Goal: Task Accomplishment & Management: Manage account settings

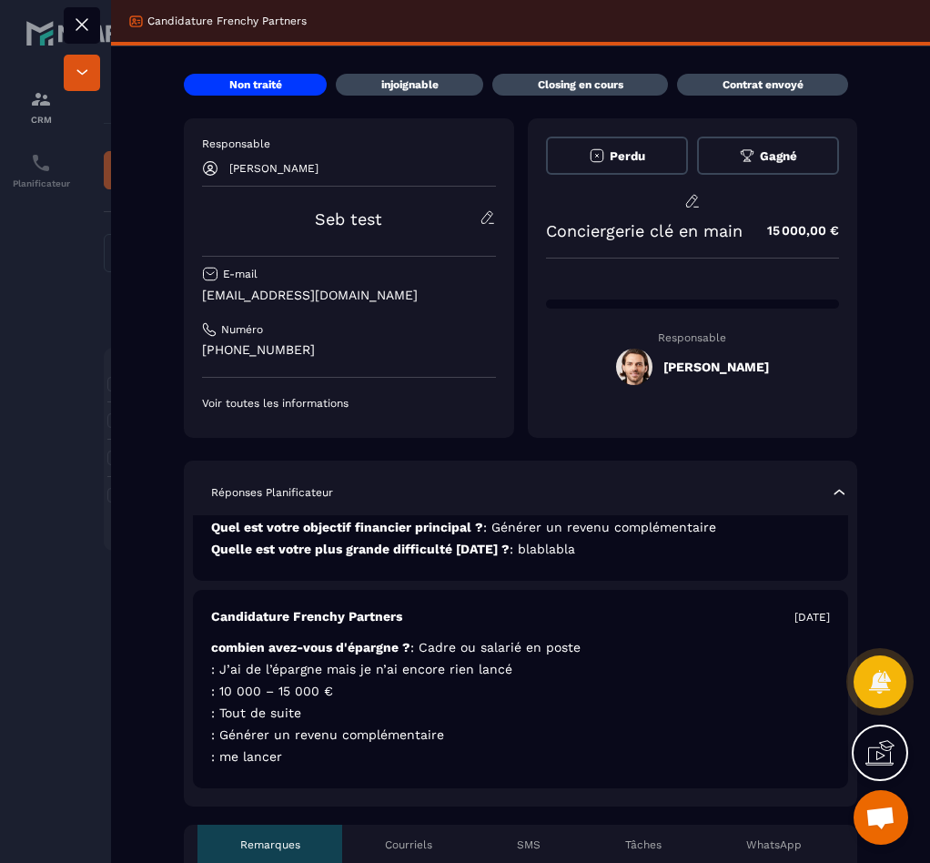
click at [53, 210] on div at bounding box center [465, 431] width 930 height 863
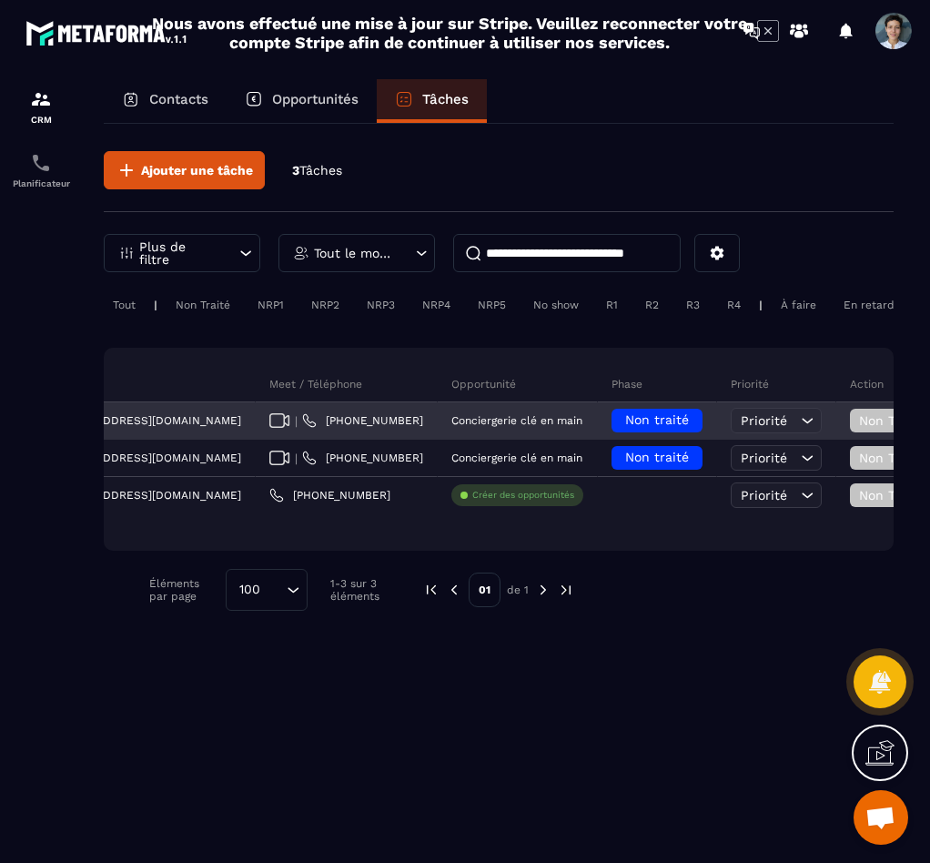
scroll to position [0, 541]
click at [854, 428] on span "Non Traité" at bounding box center [892, 420] width 76 height 15
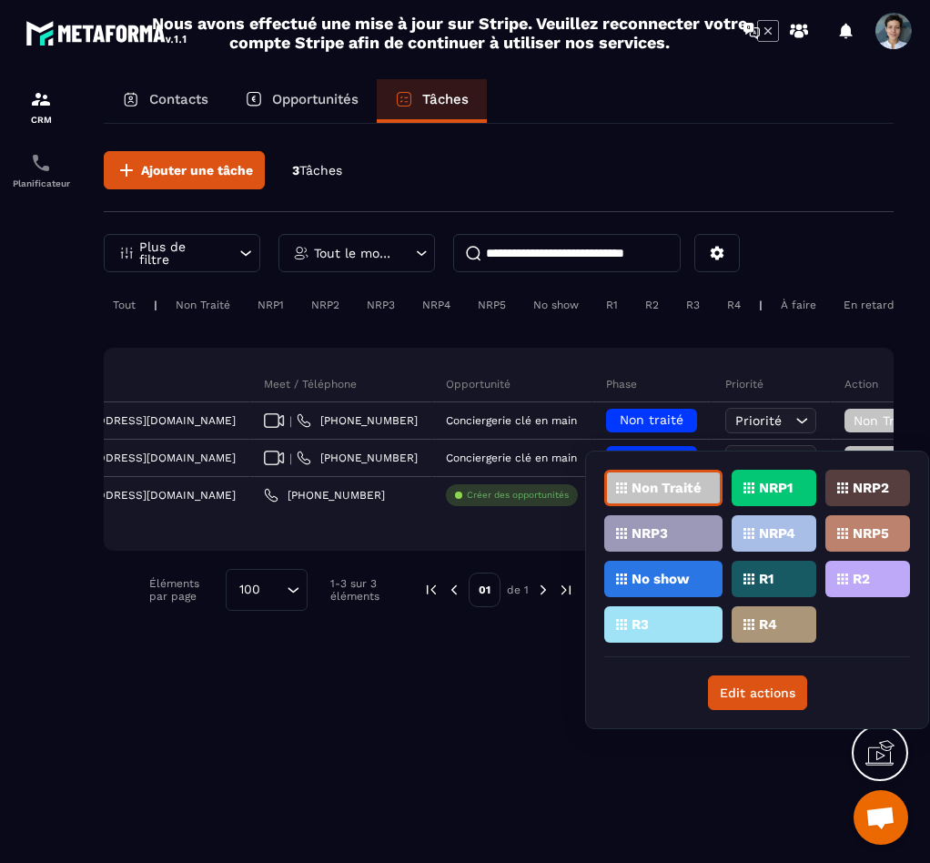
click at [538, 532] on div "Statut Titre Date d’échéance Email Meet / Téléphone Opportunité Phase Priorité …" at bounding box center [499, 449] width 790 height 203
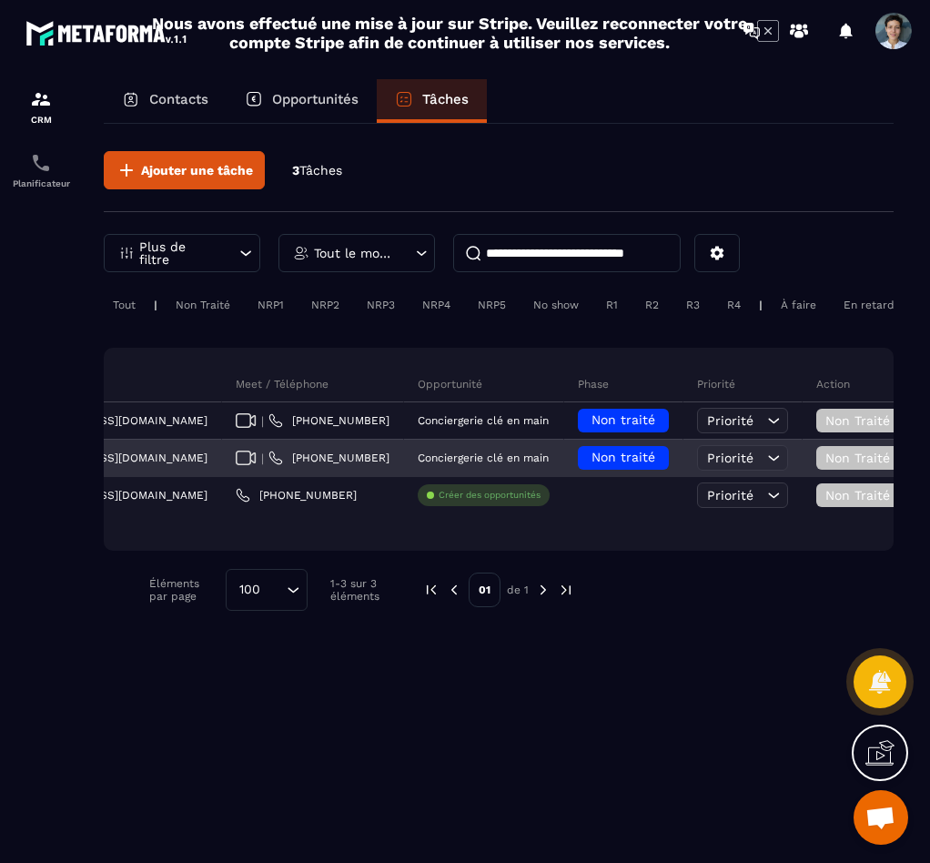
scroll to position [0, 577]
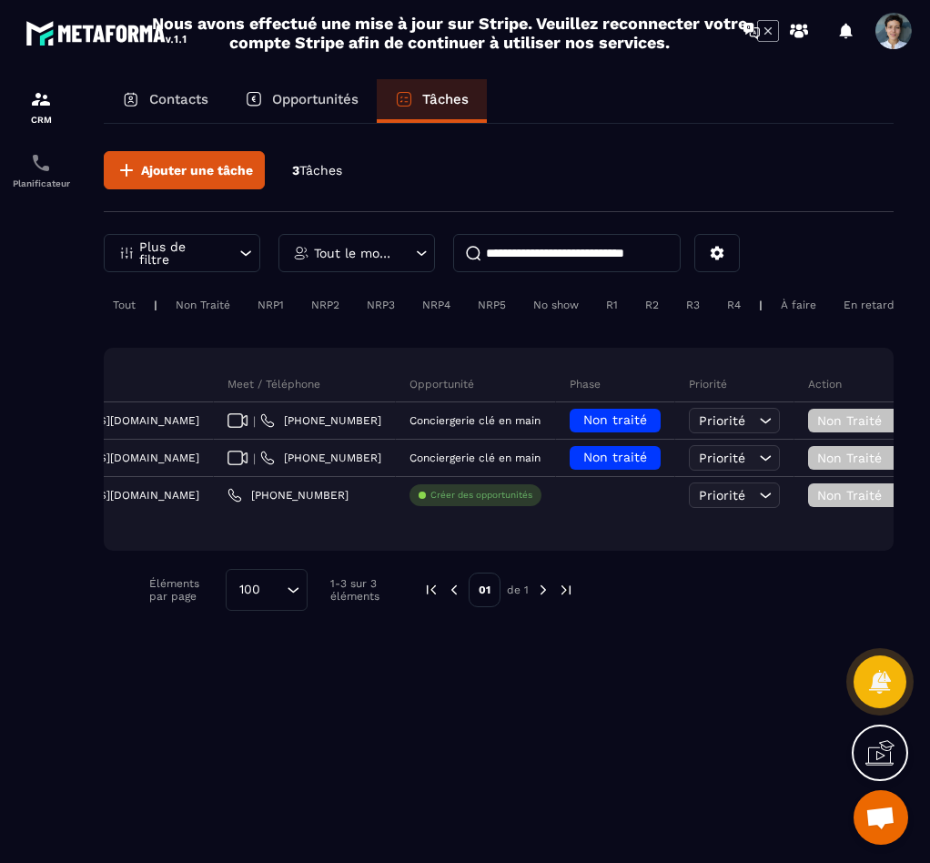
click at [307, 88] on div "Opportunités" at bounding box center [302, 101] width 150 height 44
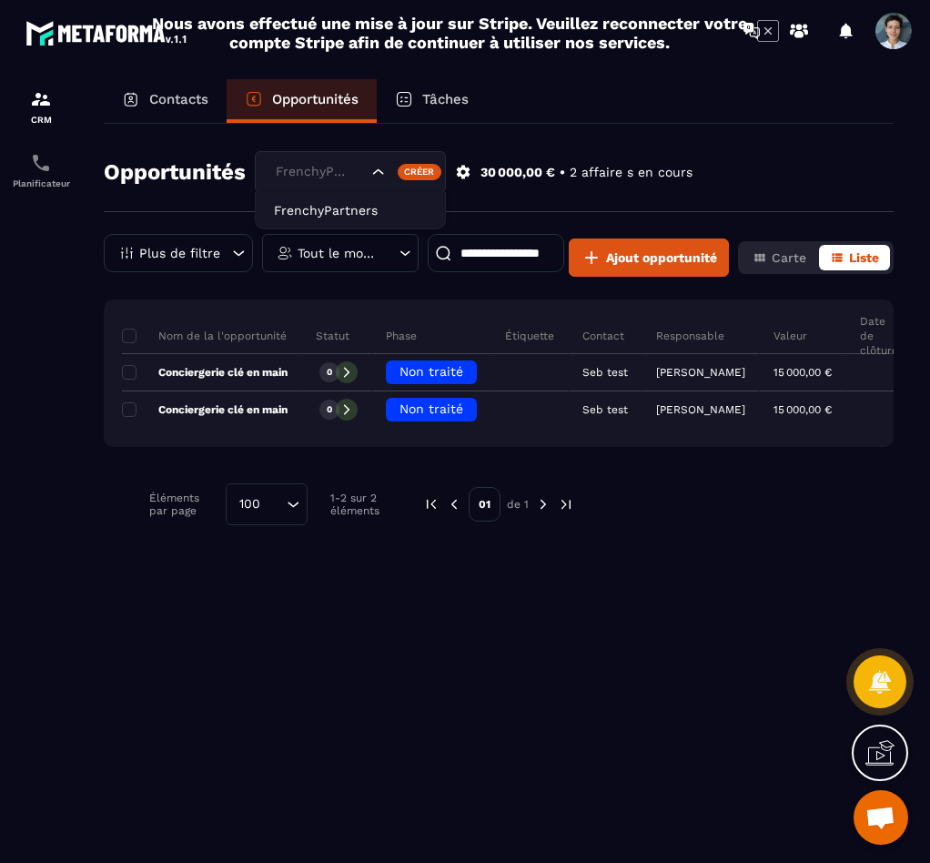
click at [330, 174] on div "FrenchyPartners" at bounding box center [319, 172] width 100 height 20
click at [330, 174] on input "Search for option" at bounding box center [319, 172] width 96 height 20
click at [839, 254] on icon "button" at bounding box center [837, 257] width 10 height 8
click at [809, 258] on button "Carte" at bounding box center [780, 257] width 76 height 25
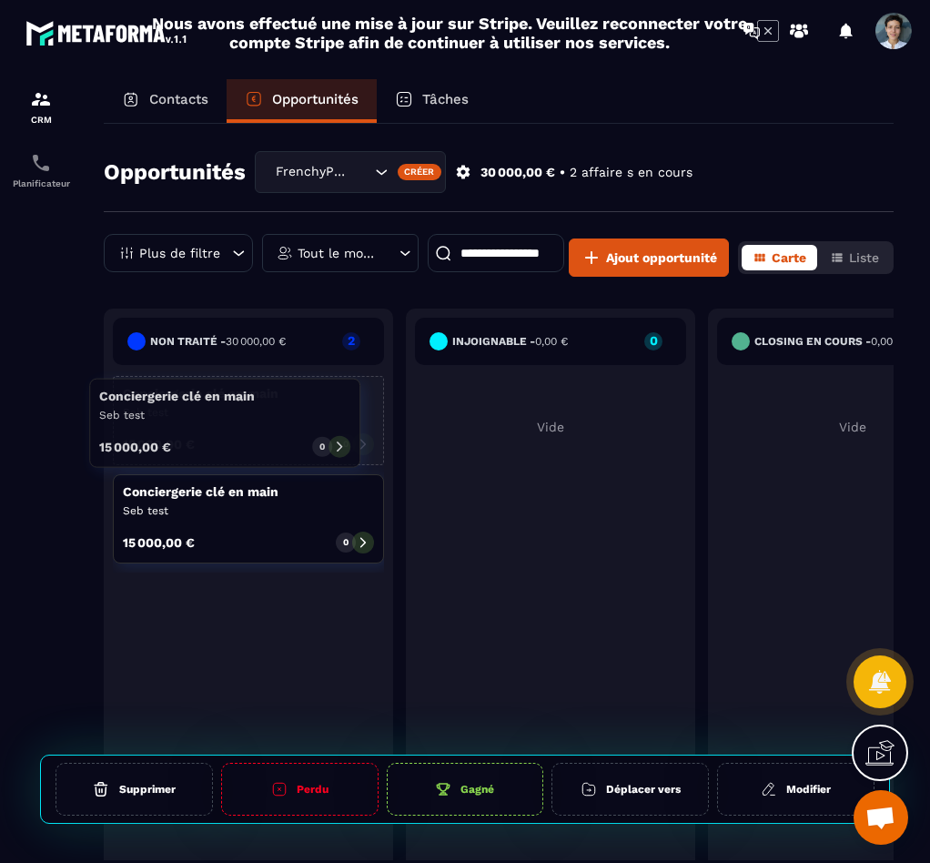
drag, startPoint x: 239, startPoint y: 418, endPoint x: 216, endPoint y: 420, distance: 23.8
click at [216, 420] on div "Conciergerie clé en main Seb test 15 000,00 € 0" at bounding box center [248, 420] width 271 height 89
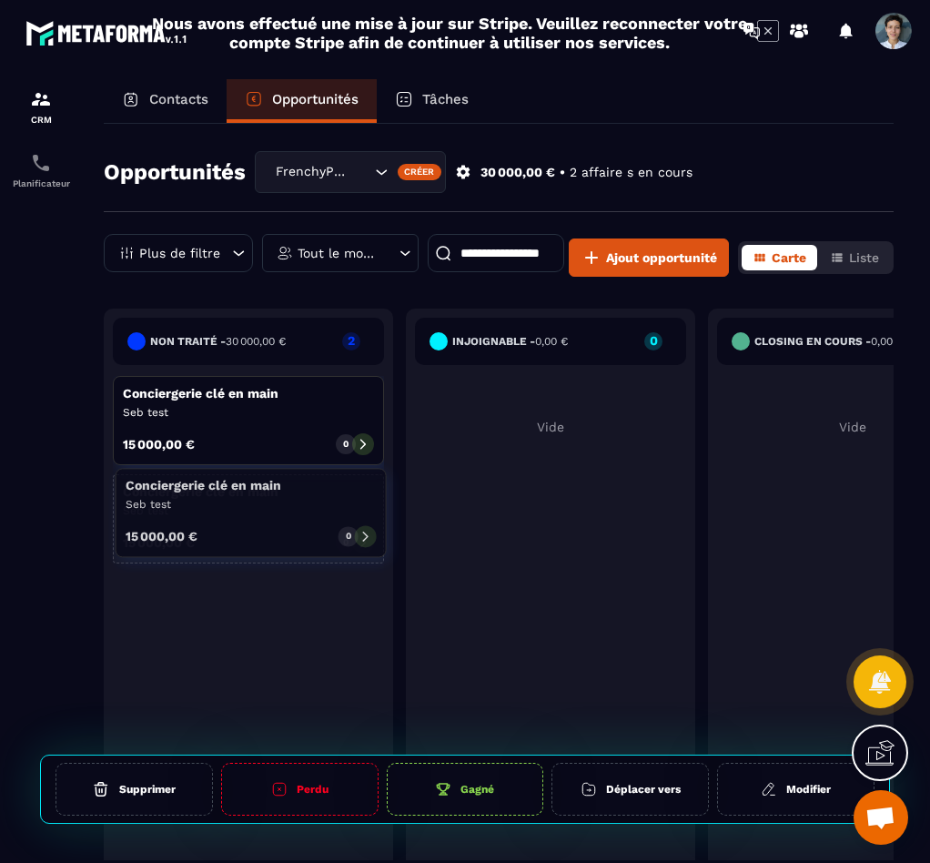
drag, startPoint x: 219, startPoint y: 464, endPoint x: 213, endPoint y: 546, distance: 82.2
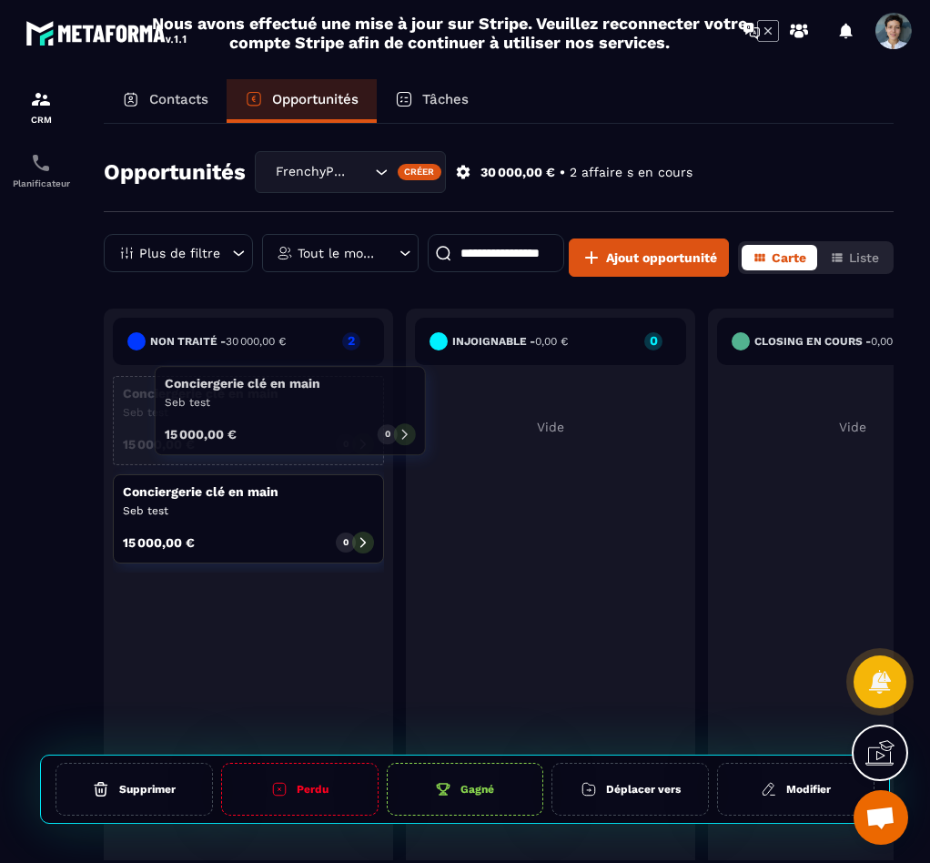
drag, startPoint x: 292, startPoint y: 415, endPoint x: 326, endPoint y: 407, distance: 34.7
click at [328, 406] on p "Seb test" at bounding box center [248, 412] width 251 height 15
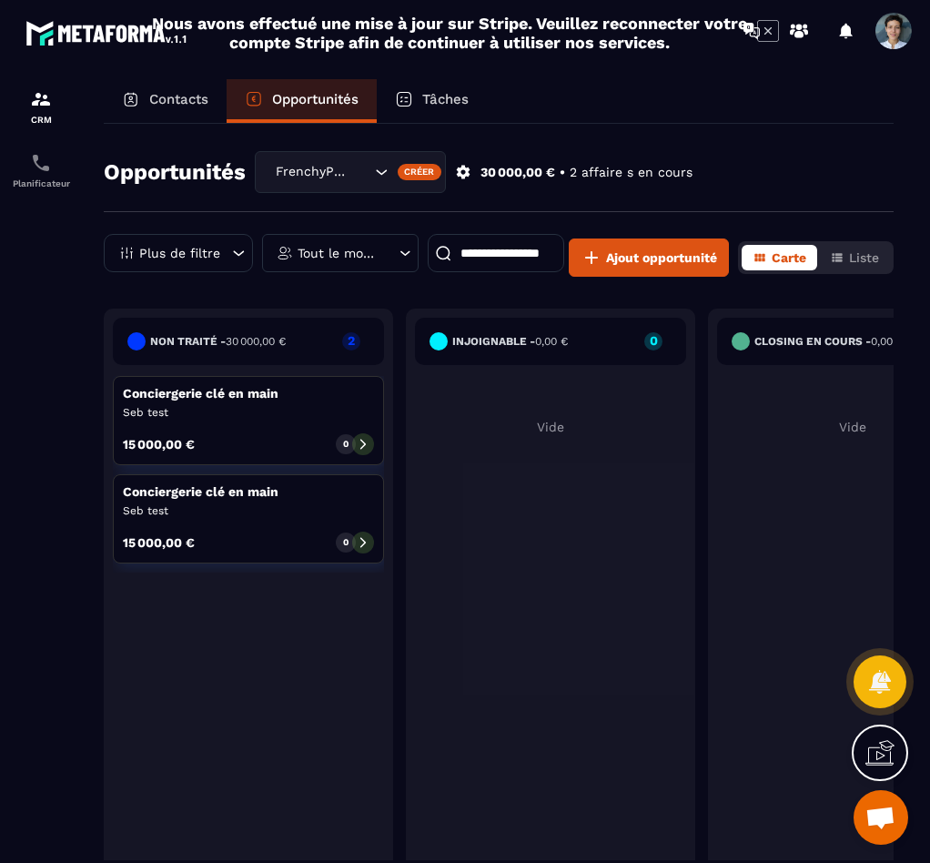
click at [460, 100] on p "Tâches" at bounding box center [445, 99] width 46 height 16
